Goal: Task Accomplishment & Management: Use online tool/utility

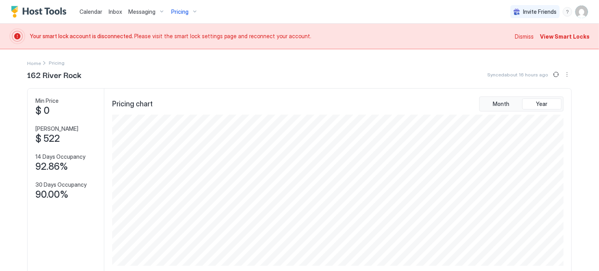
scroll to position [151, 454]
click at [515, 37] on span "Dismiss" at bounding box center [524, 36] width 19 height 8
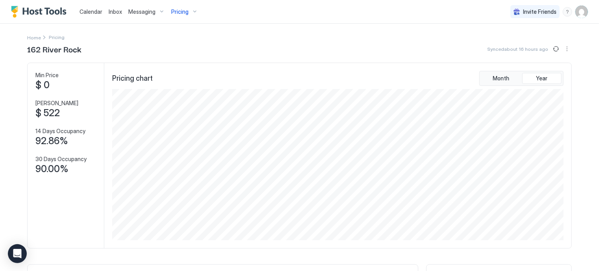
click at [91, 11] on span "Calendar" at bounding box center [91, 11] width 23 height 7
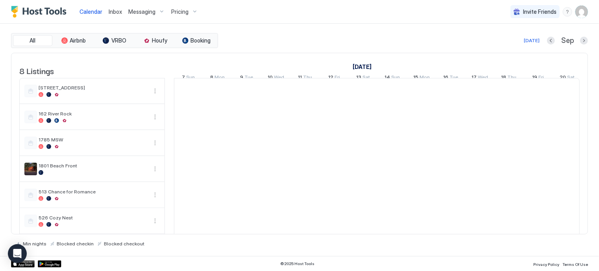
scroll to position [0, 437]
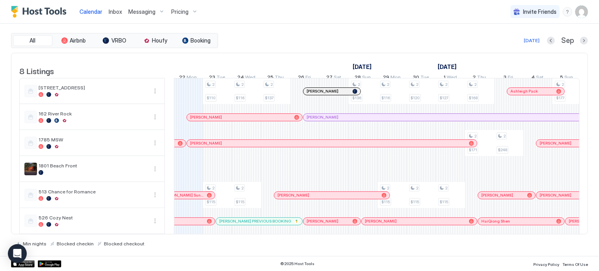
click at [587, 36] on div "[DATE] Sep" at bounding box center [404, 40] width 369 height 9
click at [587, 36] on div "Sep" at bounding box center [567, 40] width 41 height 9
click at [587, 39] on button "Next month" at bounding box center [584, 41] width 8 height 8
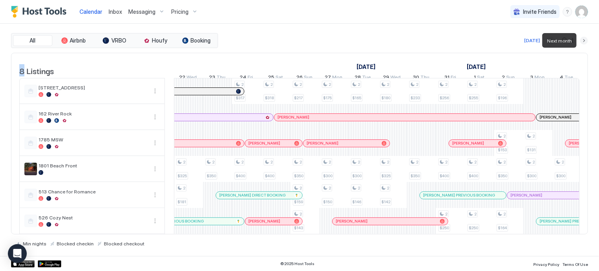
click at [587, 41] on button "Next month" at bounding box center [584, 41] width 8 height 8
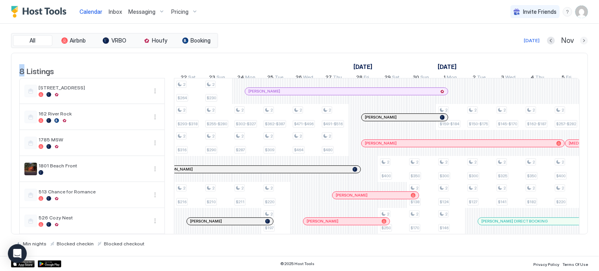
click at [583, 38] on button "Next month" at bounding box center [584, 41] width 8 height 8
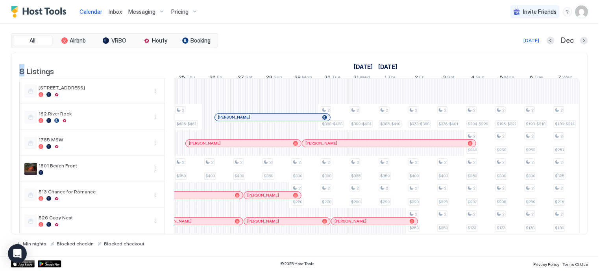
scroll to position [0, 0]
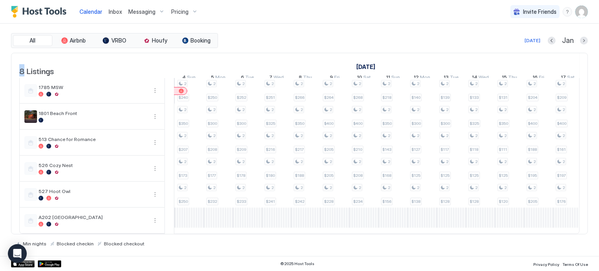
click at [367, 226] on div "2 $172-$197 2 $350 2 $130 2 $149 2 $163 2 $89 2 $159-$184 2 $300 2 $119 2 $135 …" at bounding box center [145, 130] width 1573 height 208
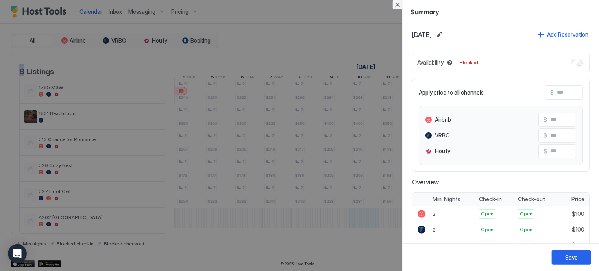
click at [398, 3] on button "Close" at bounding box center [397, 4] width 9 height 9
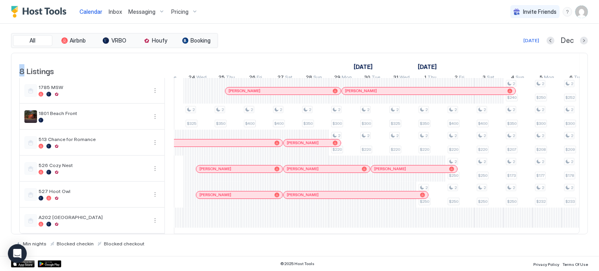
scroll to position [0, 392]
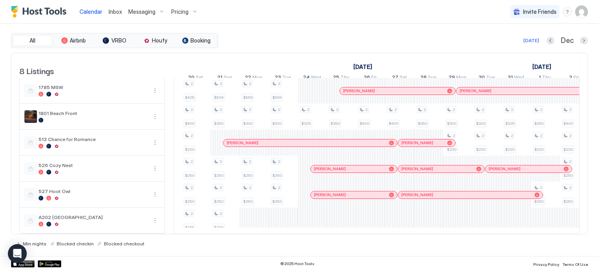
click at [283, 246] on div "Min nights Blocked checkin Blocked checkout" at bounding box center [299, 240] width 577 height 12
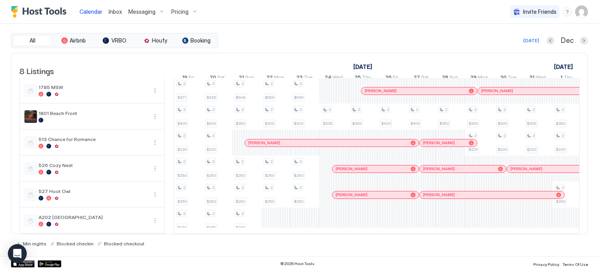
scroll to position [0, 302]
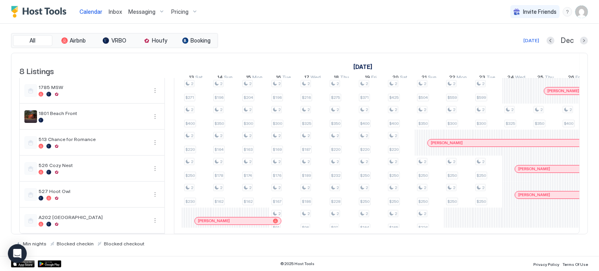
click at [252, 243] on div "Min nights Blocked checkin Blocked checkout" at bounding box center [299, 240] width 577 height 12
